Goal: Task Accomplishment & Management: Manage account settings

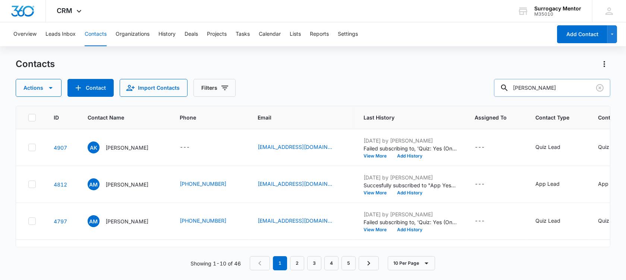
click at [573, 80] on input "[PERSON_NAME]" at bounding box center [552, 88] width 116 height 18
type input "a"
drag, startPoint x: 575, startPoint y: 95, endPoint x: 408, endPoint y: 69, distance: 169.4
click at [409, 71] on div "Contacts Actions Contact Import Contacts Filters [PERSON_NAME]" at bounding box center [313, 77] width 595 height 39
type input "k"
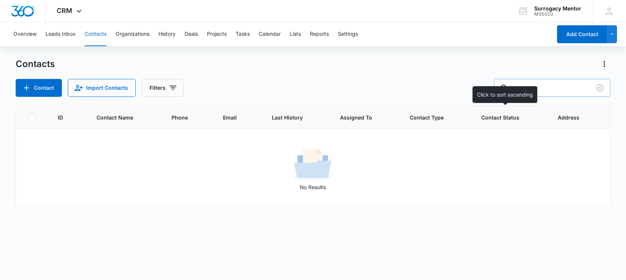
type input "n"
type input "nygn"
click at [541, 85] on input "nygn" at bounding box center [552, 88] width 116 height 18
drag, startPoint x: 596, startPoint y: 86, endPoint x: 592, endPoint y: 84, distance: 4.2
click at [596, 86] on icon "Clear" at bounding box center [599, 88] width 9 height 9
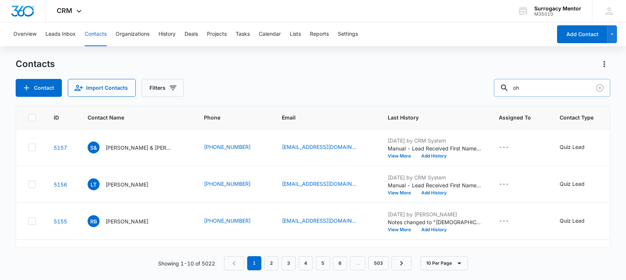
type input "o"
type input "[PERSON_NAME]"
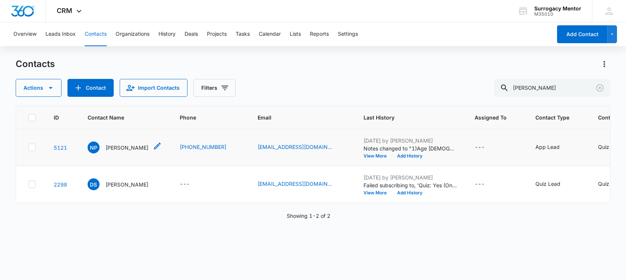
click at [125, 152] on p "[PERSON_NAME]" at bounding box center [127, 148] width 43 height 8
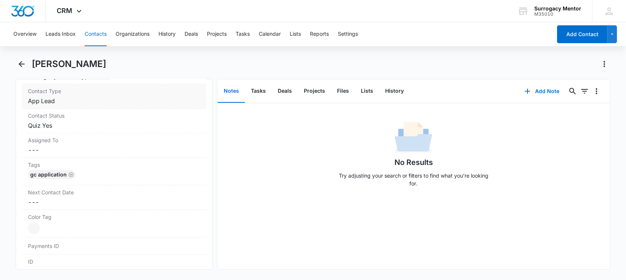
scroll to position [326, 0]
click at [59, 122] on dd "Cancel Save Changes Quiz Yes" at bounding box center [114, 121] width 172 height 9
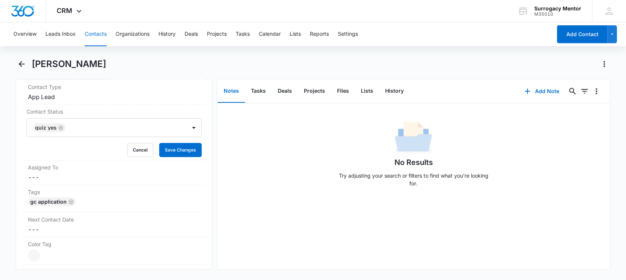
click at [57, 128] on div "Remove Quiz Yes" at bounding box center [60, 127] width 7 height 5
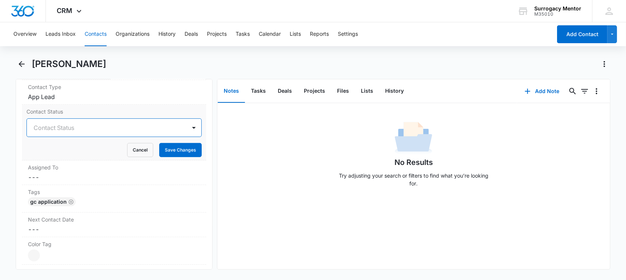
click at [57, 128] on div at bounding box center [105, 128] width 143 height 10
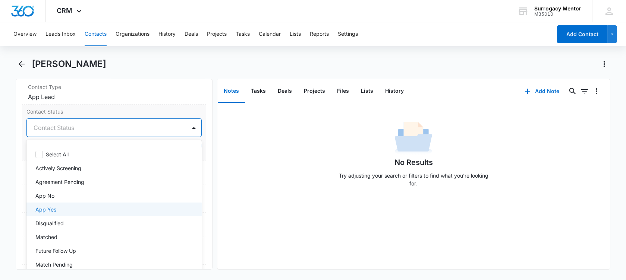
click at [81, 207] on div "App Yes" at bounding box center [113, 210] width 156 height 8
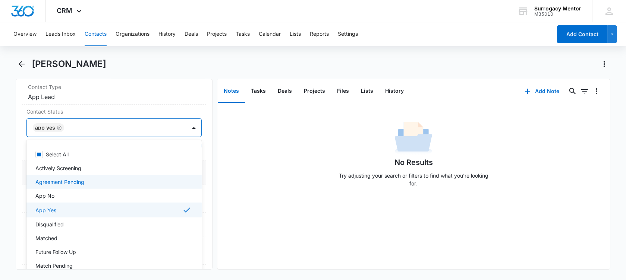
drag, startPoint x: 19, startPoint y: 173, endPoint x: 50, endPoint y: 160, distance: 33.6
click at [19, 172] on div "Remove NP [PERSON_NAME] Contact Info Name Cancel Save Changes [PERSON_NAME] Pho…" at bounding box center [114, 174] width 197 height 191
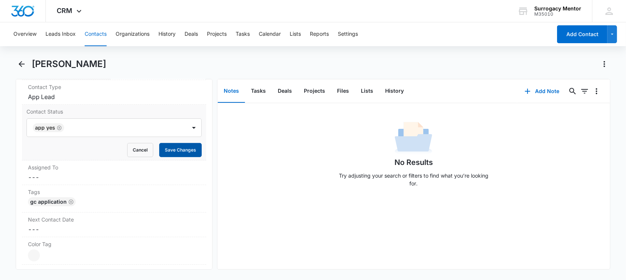
click at [175, 150] on button "Save Changes" at bounding box center [180, 150] width 43 height 14
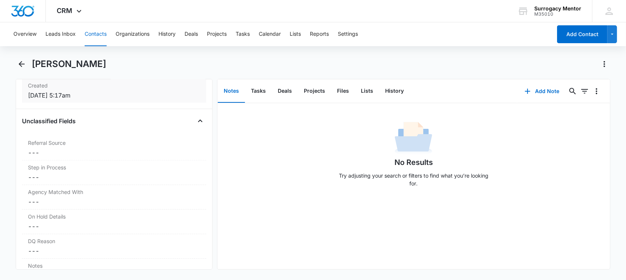
scroll to position [513, 0]
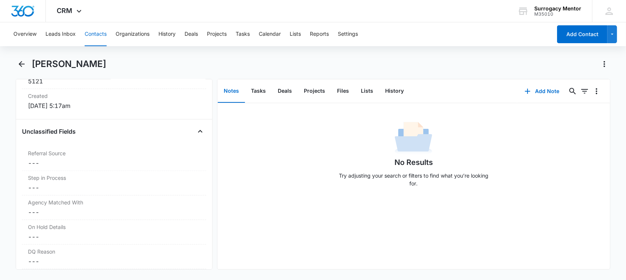
click at [23, 70] on div "[PERSON_NAME]" at bounding box center [313, 68] width 595 height 21
click at [23, 63] on icon "Back" at bounding box center [21, 64] width 9 height 9
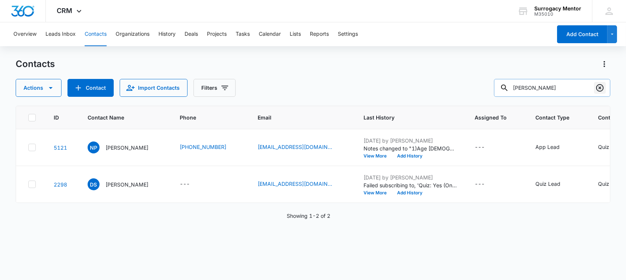
click at [603, 89] on icon "Clear" at bounding box center [599, 88] width 9 height 9
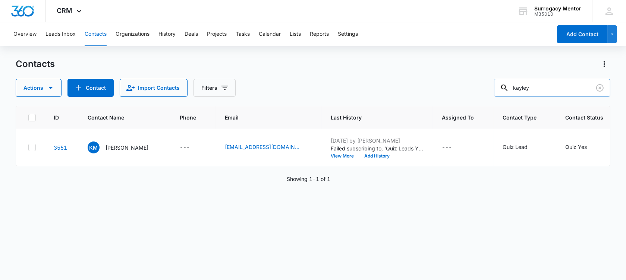
click at [543, 88] on input "kayley" at bounding box center [552, 88] width 116 height 18
type input "kailey"
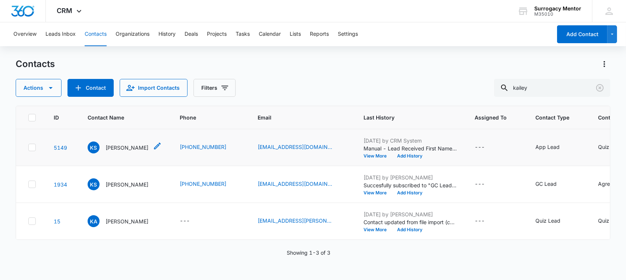
click at [117, 152] on p "[PERSON_NAME]" at bounding box center [127, 148] width 43 height 8
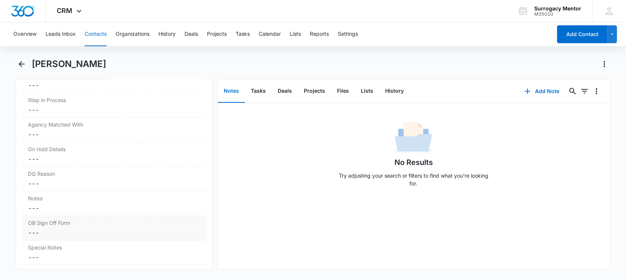
scroll to position [606, 0]
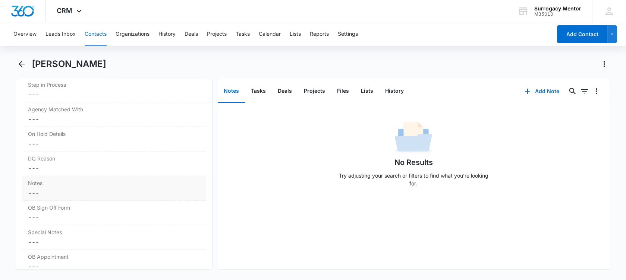
click at [46, 189] on dd "Cancel Save Changes ---" at bounding box center [114, 193] width 172 height 9
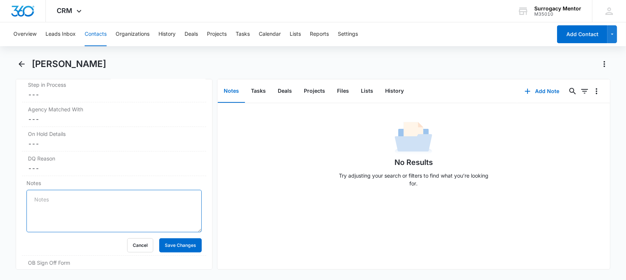
click at [47, 198] on textarea "Notes" at bounding box center [113, 211] width 175 height 43
paste textarea "1) age [DEMOGRAPHIC_DATA] 2)married. 3) BMI 36.6 will need to lose at least 20 …"
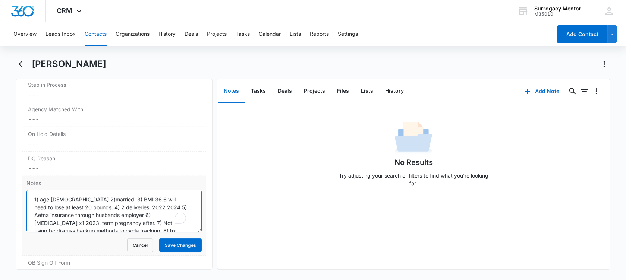
scroll to position [41, 0]
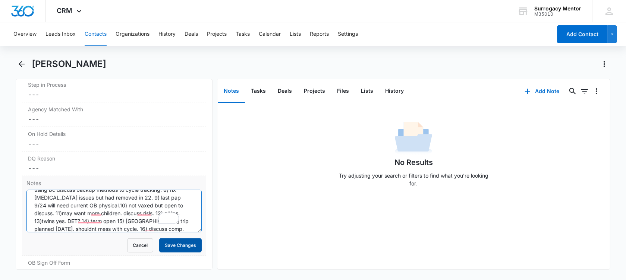
type textarea "1) age [DEMOGRAPHIC_DATA] 2)married. 3) BMI 36.6 will need to lose at least 20 …"
click at [169, 241] on button "Save Changes" at bounding box center [180, 246] width 43 height 14
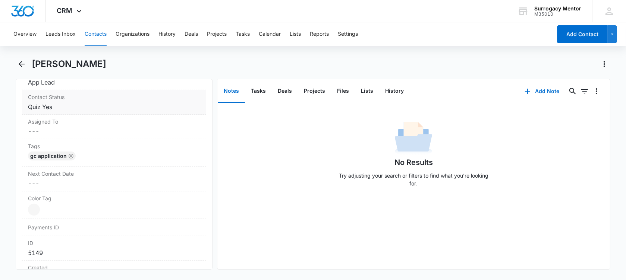
scroll to position [326, 0]
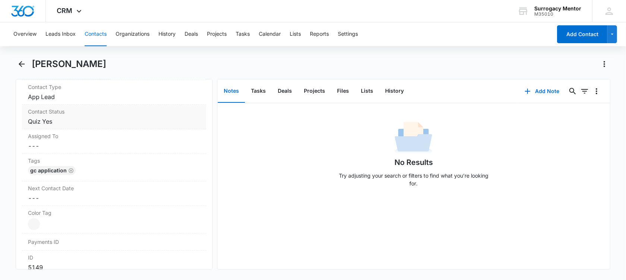
click at [49, 126] on div "Contact Status Cancel Save Changes Quiz Yes" at bounding box center [114, 117] width 184 height 25
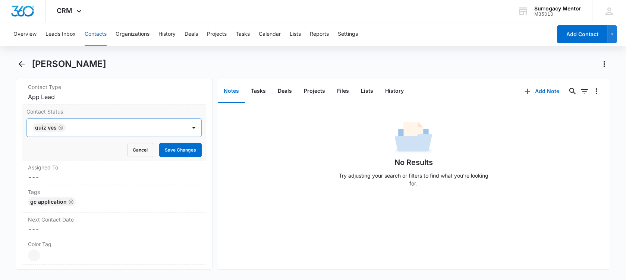
click at [62, 128] on icon "Remove Quiz Yes" at bounding box center [60, 128] width 5 height 6
click at [62, 128] on div at bounding box center [105, 128] width 143 height 10
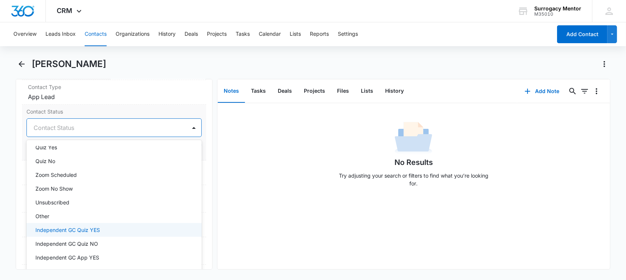
scroll to position [0, 0]
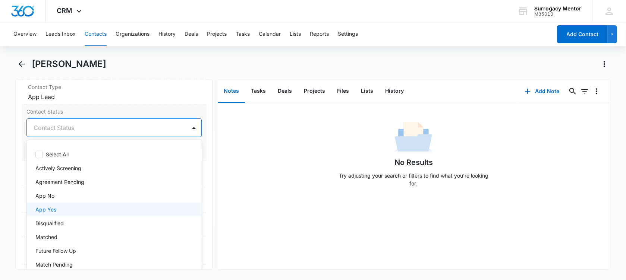
click at [73, 210] on div "App Yes" at bounding box center [113, 210] width 156 height 8
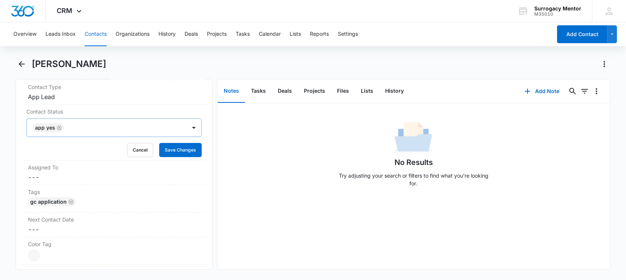
click at [15, 165] on main "[PERSON_NAME] Remove KS [PERSON_NAME] Contact Info Name Cancel Save Changes [PE…" at bounding box center [313, 168] width 626 height 221
click at [166, 148] on button "Save Changes" at bounding box center [180, 150] width 43 height 14
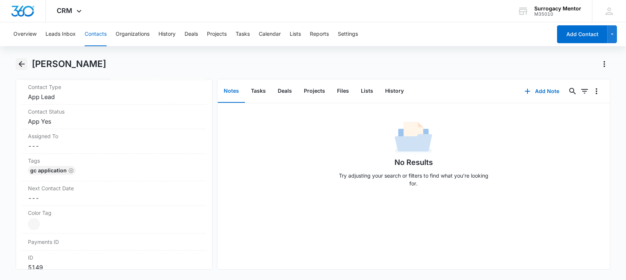
click at [19, 65] on icon "Back" at bounding box center [21, 64] width 9 height 9
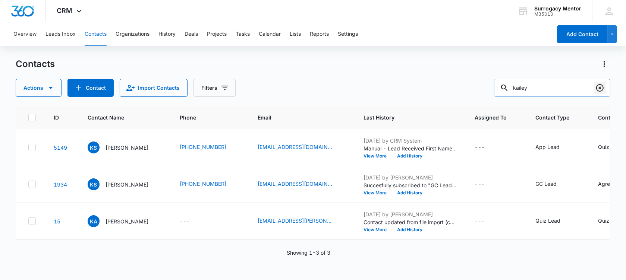
click at [598, 87] on icon "Clear" at bounding box center [599, 88] width 9 height 9
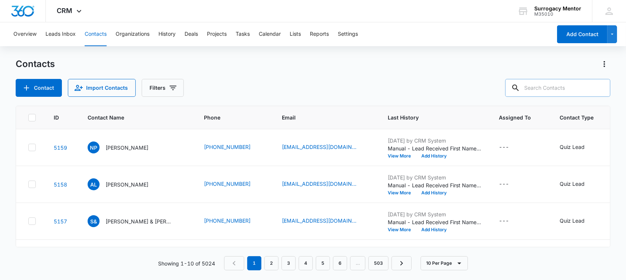
type input "k"
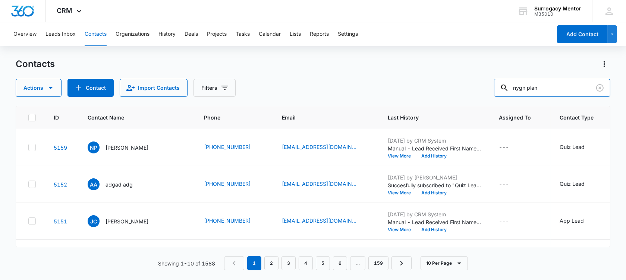
drag, startPoint x: 533, startPoint y: 88, endPoint x: 389, endPoint y: 84, distance: 144.0
click at [389, 84] on div "Actions Contact Import Contacts Filters nygn plan" at bounding box center [313, 88] width 595 height 18
type input "plan"
drag, startPoint x: 545, startPoint y: 87, endPoint x: 371, endPoint y: 53, distance: 177.1
click at [371, 53] on div "Overview Leads Inbox Contacts Organizations History Deals Projects Tasks Calend…" at bounding box center [313, 150] width 626 height 257
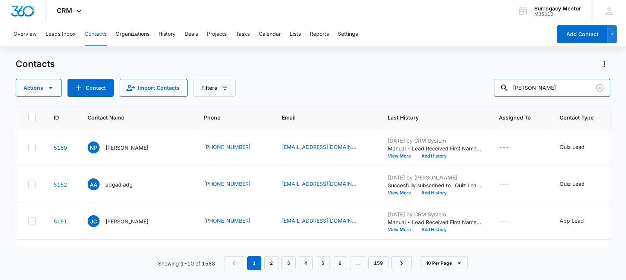
type input "[PERSON_NAME]"
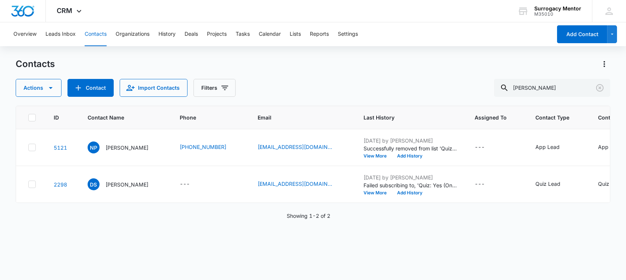
click at [114, 152] on p "[PERSON_NAME]" at bounding box center [127, 148] width 43 height 8
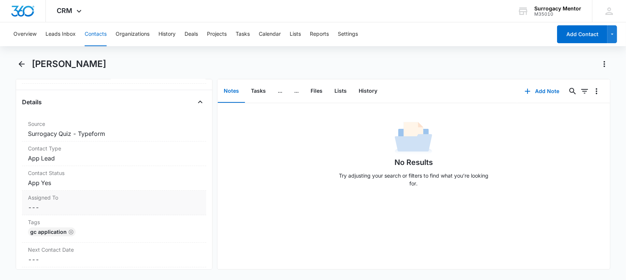
scroll to position [280, 0]
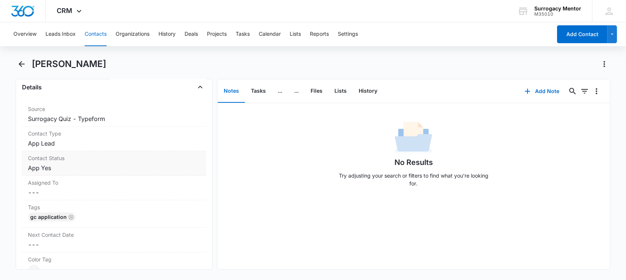
click at [56, 161] on label "Contact Status" at bounding box center [114, 158] width 172 height 8
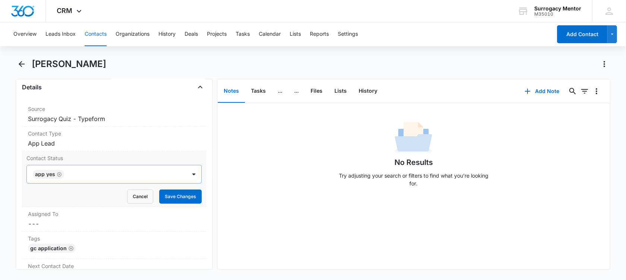
click at [62, 176] on div "App Yes" at bounding box center [48, 174] width 31 height 9
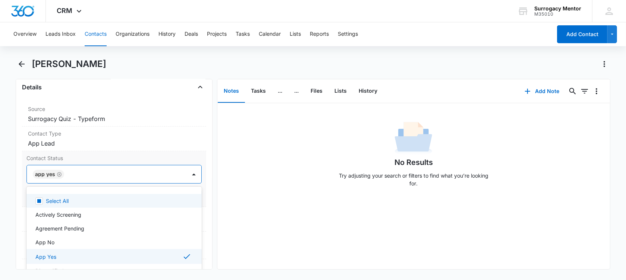
click at [60, 174] on icon "Remove App Yes" at bounding box center [59, 175] width 5 height 6
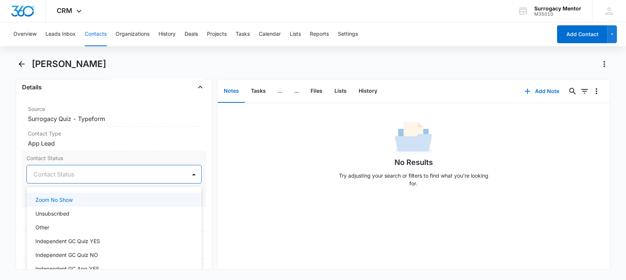
scroll to position [233, 0]
click at [94, 202] on div "Unsubscribed" at bounding box center [113, 203] width 156 height 8
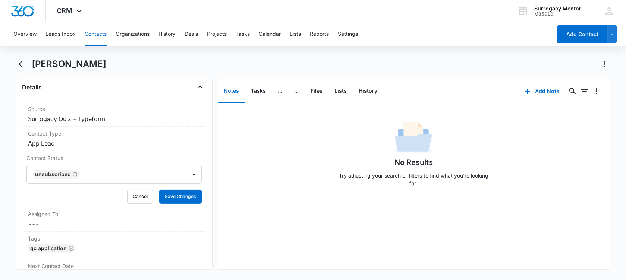
click at [21, 183] on div "Remove NP [PERSON_NAME] Contact Info Name Cancel Save Changes [PERSON_NAME] Pho…" at bounding box center [114, 174] width 197 height 191
click at [189, 196] on button "Save Changes" at bounding box center [180, 197] width 43 height 14
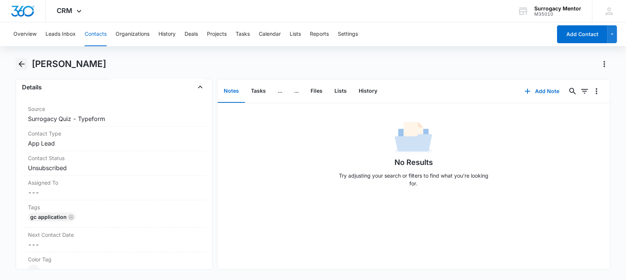
click at [23, 62] on icon "Back" at bounding box center [21, 64] width 9 height 9
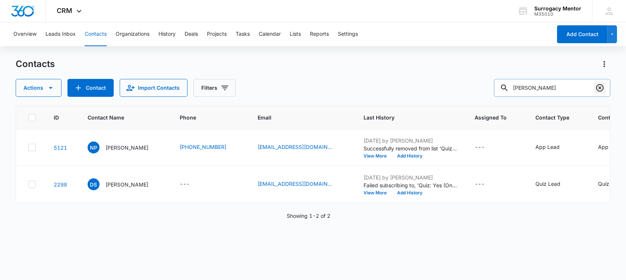
click at [595, 88] on icon "Clear" at bounding box center [599, 88] width 9 height 9
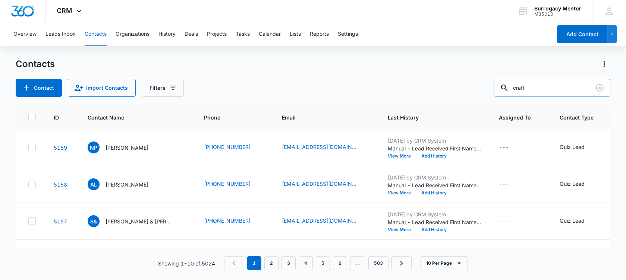
type input "craft"
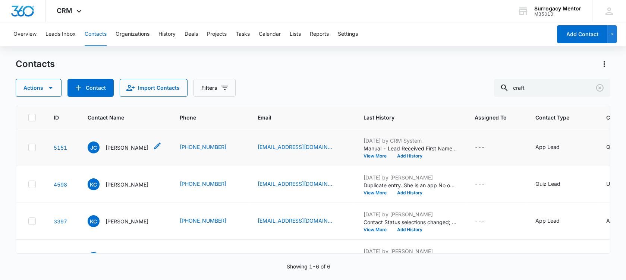
click at [120, 152] on p "[PERSON_NAME]" at bounding box center [127, 148] width 43 height 8
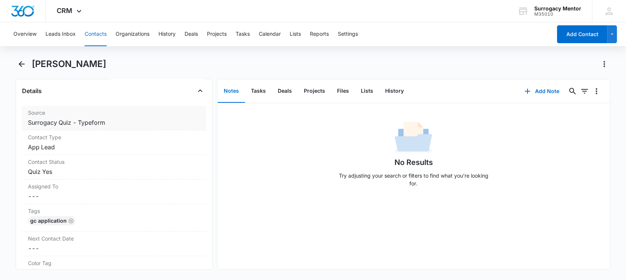
scroll to position [280, 0]
click at [87, 164] on dd "Cancel Save Changes Quiz Yes" at bounding box center [114, 168] width 172 height 9
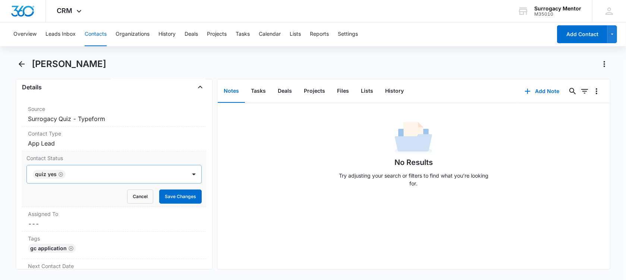
click at [59, 175] on icon "Remove Quiz Yes" at bounding box center [61, 174] width 4 height 4
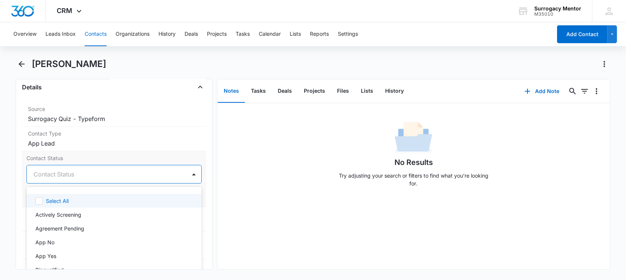
click at [59, 175] on div at bounding box center [105, 174] width 143 height 10
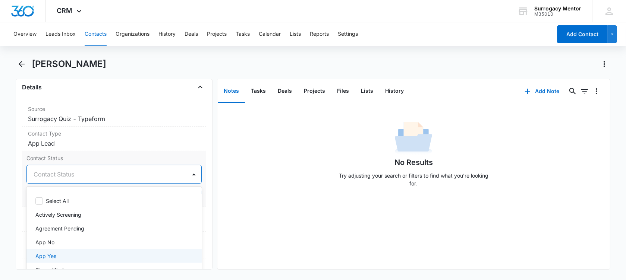
click at [63, 255] on div "App Yes" at bounding box center [113, 256] width 156 height 8
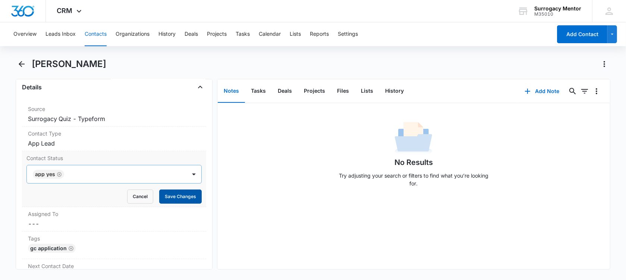
click at [182, 196] on button "Save Changes" at bounding box center [180, 197] width 43 height 14
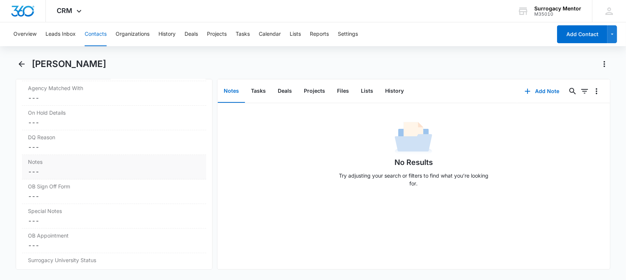
scroll to position [621, 0]
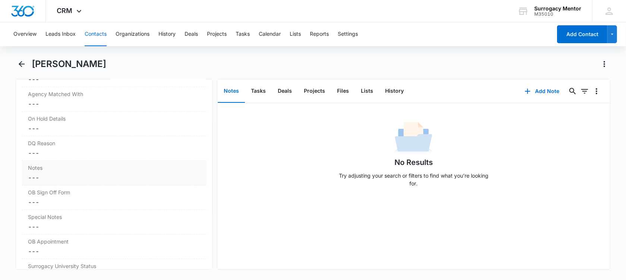
click at [40, 173] on dd "Cancel Save Changes ---" at bounding box center [114, 177] width 172 height 9
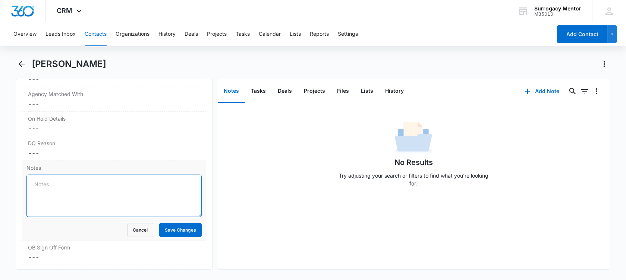
click at [46, 181] on textarea "Notes" at bounding box center [113, 196] width 175 height 43
paste textarea "1) age [DEMOGRAPHIC_DATA] 2)married. 3) BMI 36.6 will need to lose at least 20 …"
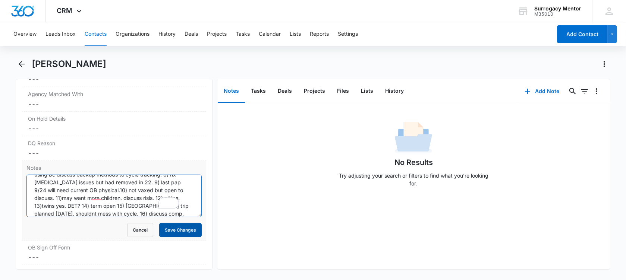
scroll to position [41, 0]
type textarea "1) age [DEMOGRAPHIC_DATA] 2)married. 3) BMI 36.6 will need to lose at least 20 …"
click at [180, 230] on button "Save Changes" at bounding box center [180, 230] width 43 height 14
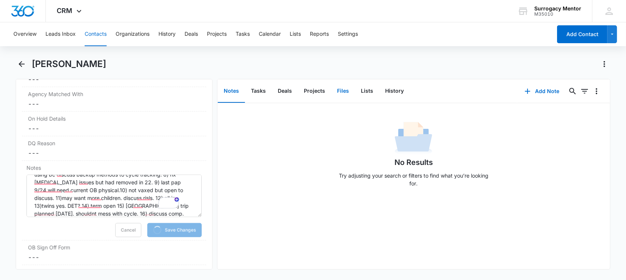
click at [342, 94] on button "Files" at bounding box center [343, 91] width 24 height 23
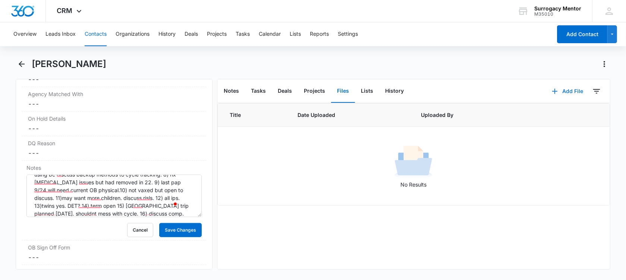
click at [564, 89] on button "Add File" at bounding box center [567, 91] width 46 height 18
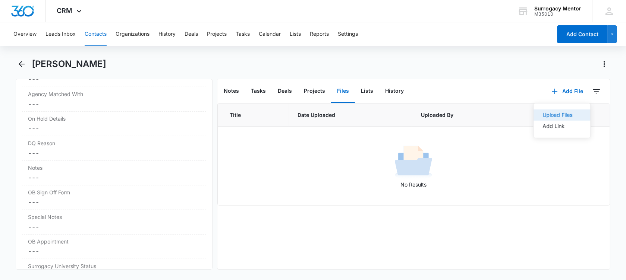
click at [554, 113] on div "Upload Files" at bounding box center [558, 115] width 30 height 5
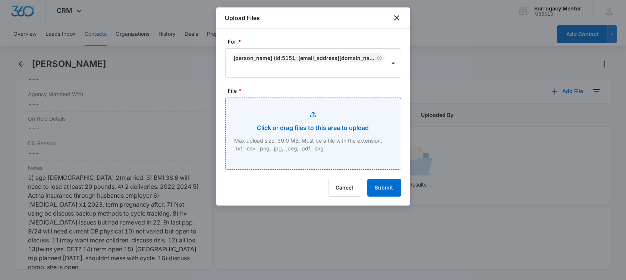
click at [337, 133] on input "File *" at bounding box center [313, 134] width 175 height 72
type input "C:\fakepath\GC Application [PERSON_NAME].pdf"
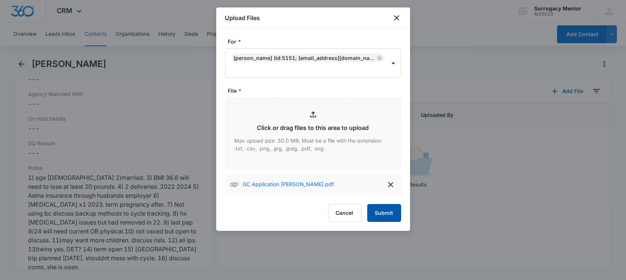
click at [384, 213] on button "Submit" at bounding box center [384, 213] width 34 height 18
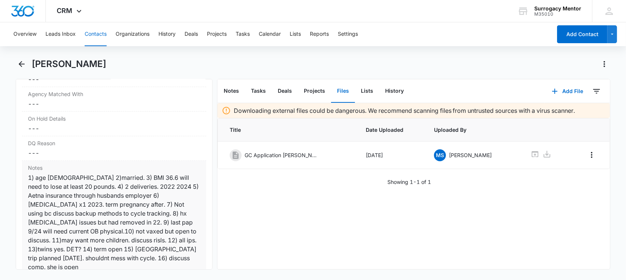
click at [127, 218] on div "1) age [DEMOGRAPHIC_DATA] 2)married. 3) BMI 36.6 will need to lose at least 20 …" at bounding box center [114, 222] width 172 height 98
click at [127, 218] on dl "Referral Source Cancel Save Changes --- Step in Process Cancel Save Changes ---…" at bounding box center [114, 242] width 184 height 409
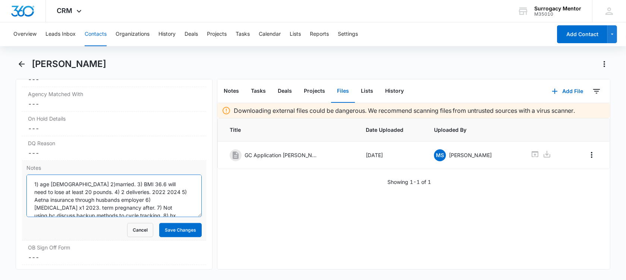
click at [124, 207] on textarea "1) age [DEMOGRAPHIC_DATA] 2)married. 3) BMI 36.6 will need to lose at least 20 …" at bounding box center [113, 196] width 175 height 43
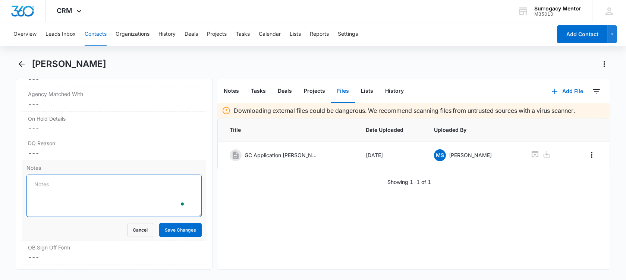
paste textarea "1) age [DEMOGRAPHIC_DATA]. 2)Married 3) BMI 30.0 4) 2 deliveries 2009 2015 5) i…"
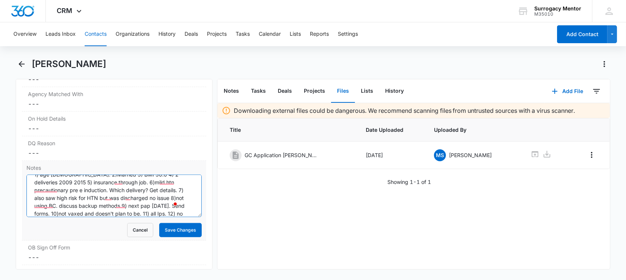
scroll to position [0, 0]
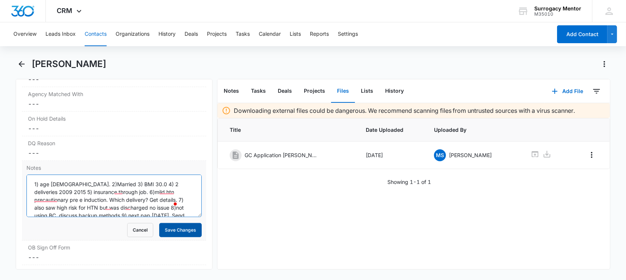
type textarea "1) age [DEMOGRAPHIC_DATA]. 2)Married 3) BMI 30.0 4) 2 deliveries 2009 2015 5) i…"
click at [181, 230] on button "Save Changes" at bounding box center [180, 230] width 43 height 14
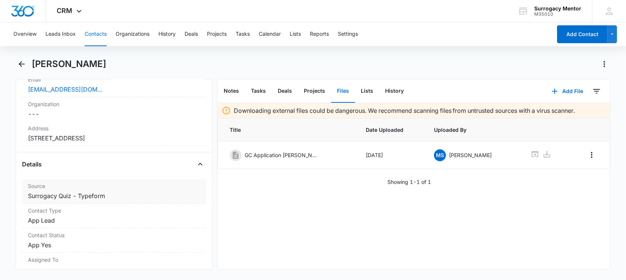
scroll to position [202, 0]
click at [18, 65] on icon "Back" at bounding box center [21, 64] width 9 height 9
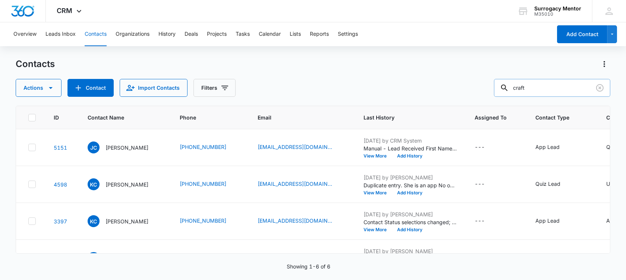
click at [551, 94] on input "craft" at bounding box center [552, 88] width 116 height 18
drag, startPoint x: 549, startPoint y: 89, endPoint x: 394, endPoint y: 73, distance: 155.5
click at [403, 78] on div "Contacts Actions Contact Import Contacts Filters craft" at bounding box center [313, 77] width 595 height 39
type input "h"
type input "[PERSON_NAME]"
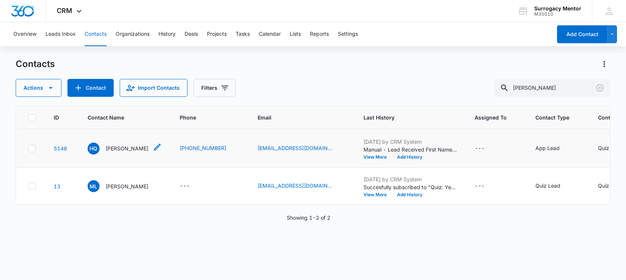
click at [107, 152] on p "[PERSON_NAME]" at bounding box center [127, 149] width 43 height 8
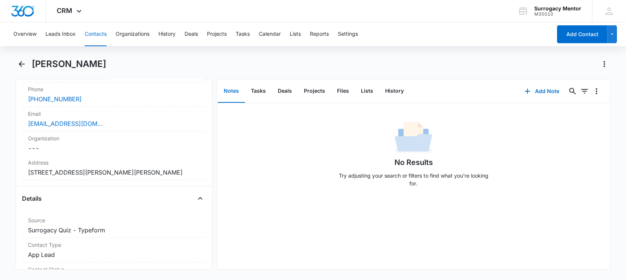
scroll to position [280, 0]
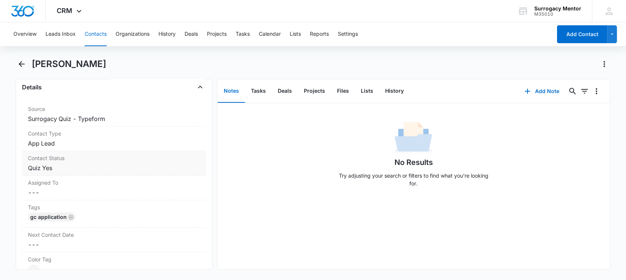
click at [57, 173] on div "Contact Status Cancel Save Changes Quiz Yes" at bounding box center [114, 163] width 184 height 25
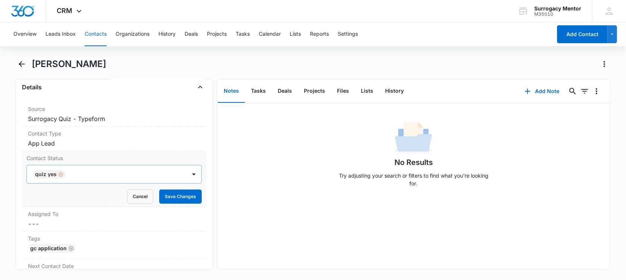
click at [57, 172] on div "Remove Quiz Yes" at bounding box center [60, 174] width 7 height 5
click at [58, 173] on div at bounding box center [105, 174] width 143 height 10
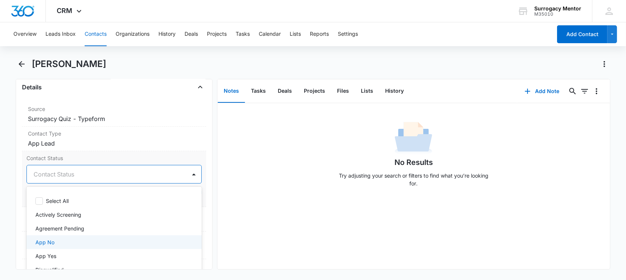
click at [67, 240] on div "App No" at bounding box center [113, 243] width 156 height 8
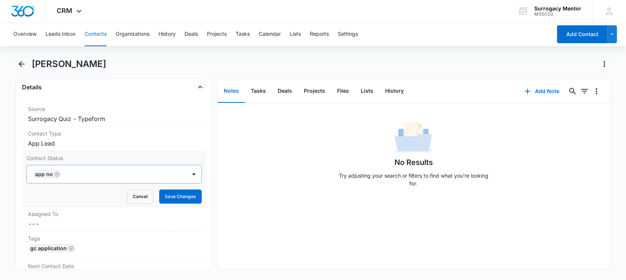
drag, startPoint x: 16, startPoint y: 191, endPoint x: 151, endPoint y: 182, distance: 134.9
click at [16, 188] on div "Remove HQ [PERSON_NAME] Contact Info Name Cancel Save Changes [PERSON_NAME] Pho…" at bounding box center [114, 174] width 197 height 191
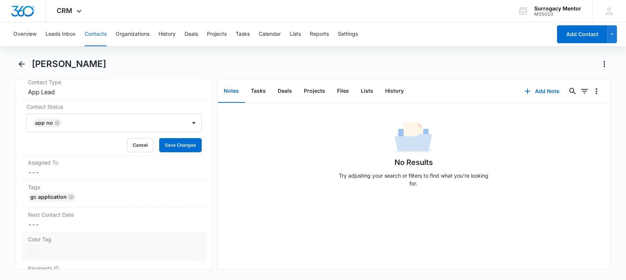
scroll to position [373, 0]
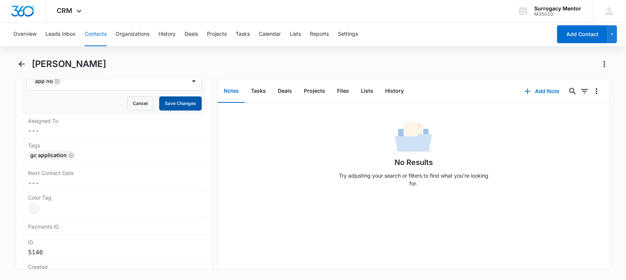
click at [179, 106] on button "Save Changes" at bounding box center [180, 104] width 43 height 14
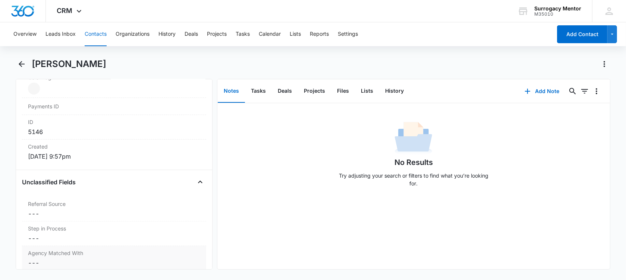
scroll to position [559, 0]
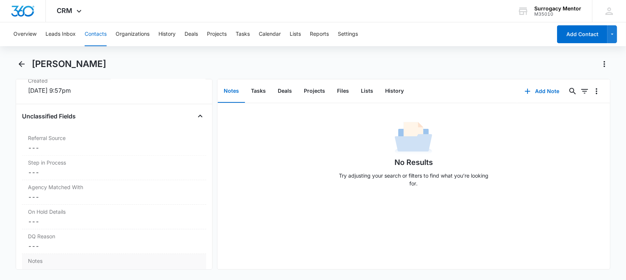
click at [67, 258] on label "Notes" at bounding box center [114, 261] width 172 height 8
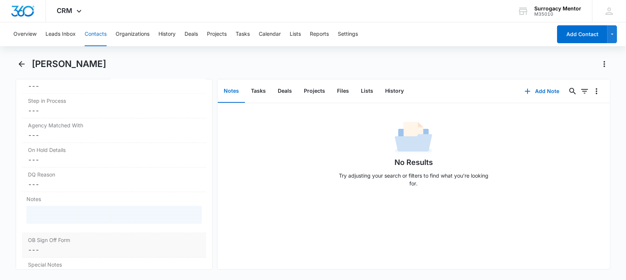
scroll to position [668, 0]
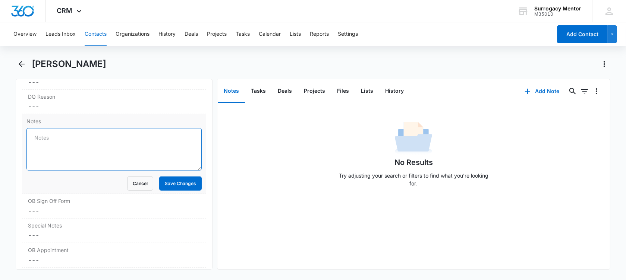
click at [47, 151] on textarea "Notes" at bounding box center [113, 149] width 175 height 43
paste textarea "DQ smoked pot her entire pregnancy. 1) age [DEMOGRAPHIC_DATA] 2) single 3) BMI …"
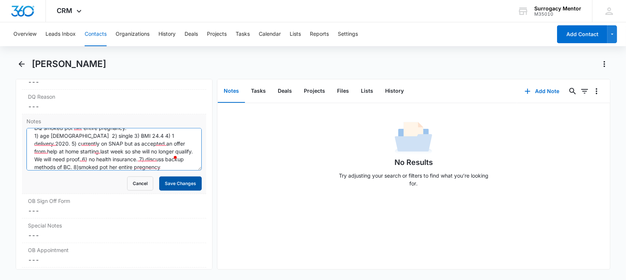
type textarea "DQ smoked pot her entire pregnancy. 1) age [DEMOGRAPHIC_DATA] 2) single 3) BMI …"
click at [159, 181] on button "Save Changes" at bounding box center [180, 184] width 43 height 14
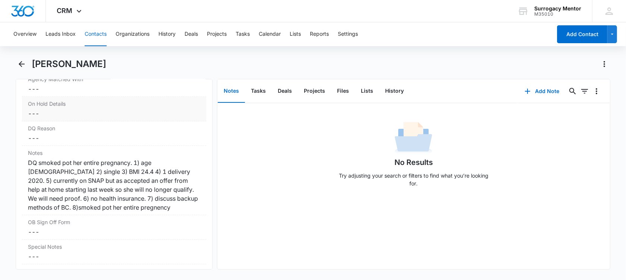
scroll to position [621, 0]
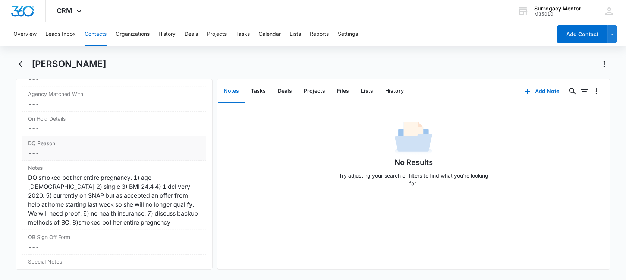
click at [60, 139] on label "DQ Reason" at bounding box center [114, 143] width 172 height 8
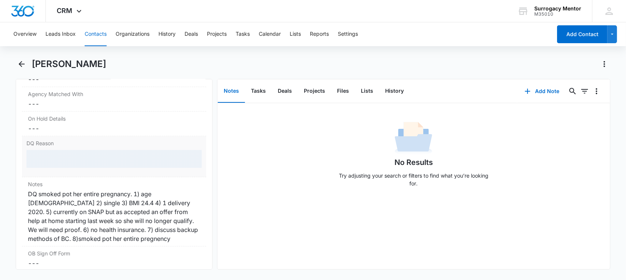
click at [63, 155] on div at bounding box center [113, 159] width 175 height 18
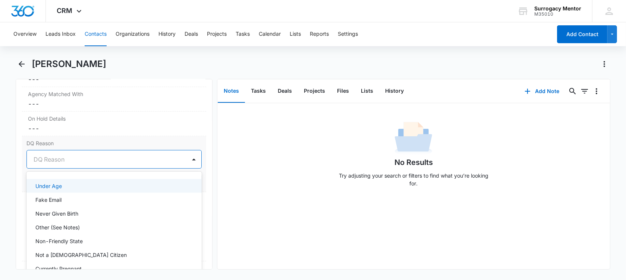
click at [99, 159] on div at bounding box center [105, 159] width 143 height 10
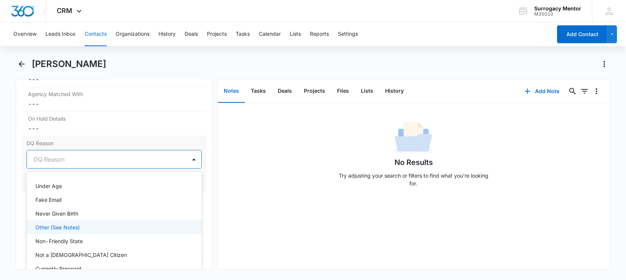
click at [95, 227] on div "Other (See Notes)" at bounding box center [113, 228] width 156 height 8
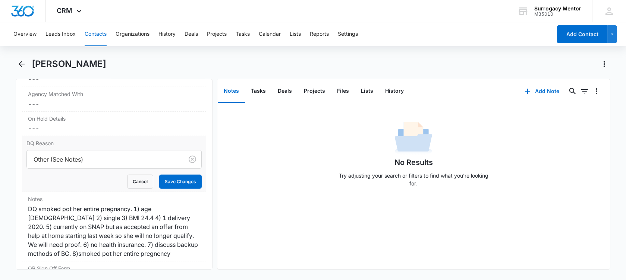
click at [257, 196] on div "No Results Try adjusting your search or filters to find what you’re looking for." at bounding box center [413, 186] width 393 height 166
click at [186, 182] on button "Save Changes" at bounding box center [180, 182] width 43 height 14
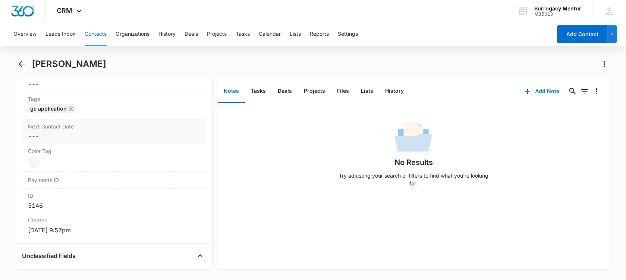
scroll to position [248, 0]
